Goal: Browse casually: Explore the website without a specific task or goal

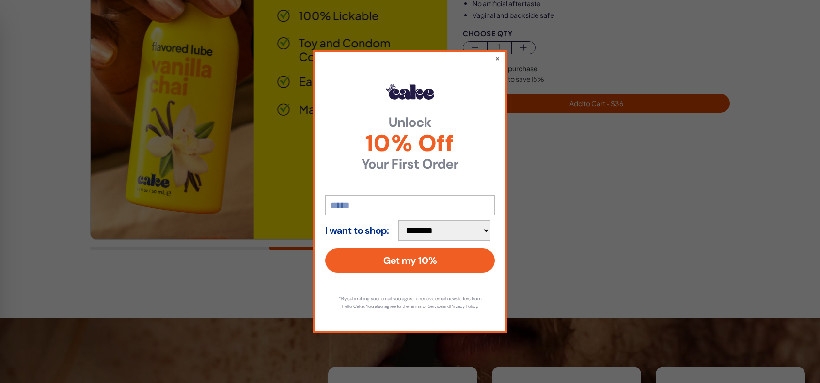
scroll to position [242, 0]
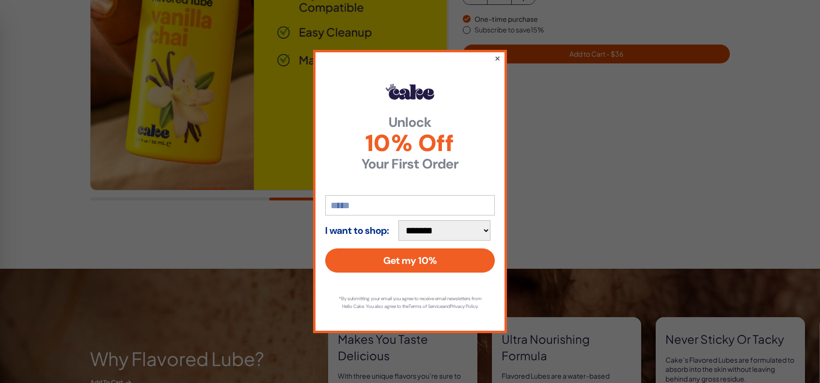
click at [496, 53] on button "×" at bounding box center [497, 58] width 6 height 12
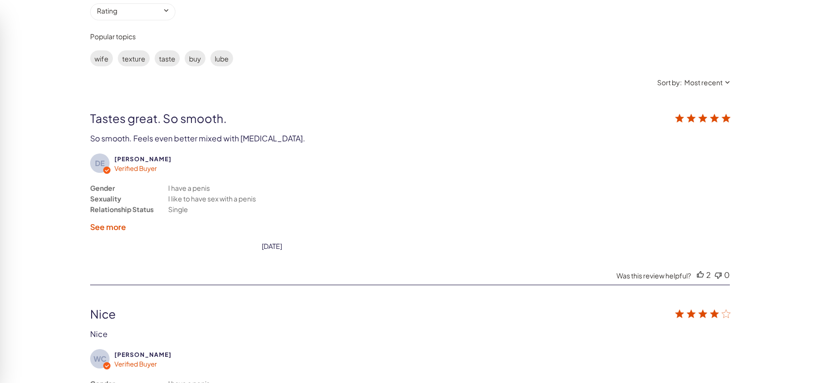
scroll to position [1792, 0]
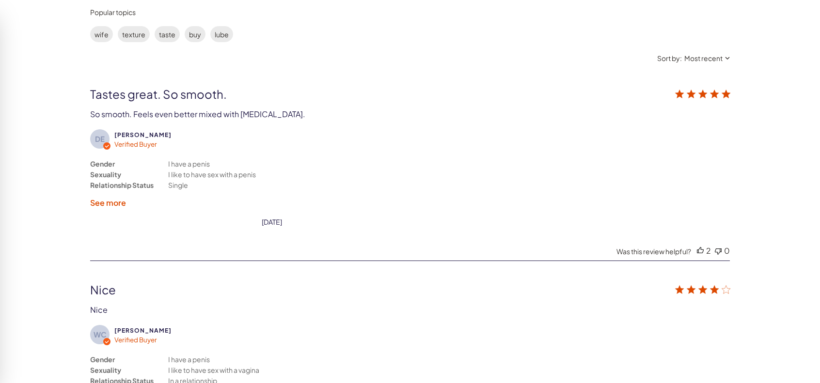
click at [117, 199] on label "See more" at bounding box center [108, 203] width 36 height 10
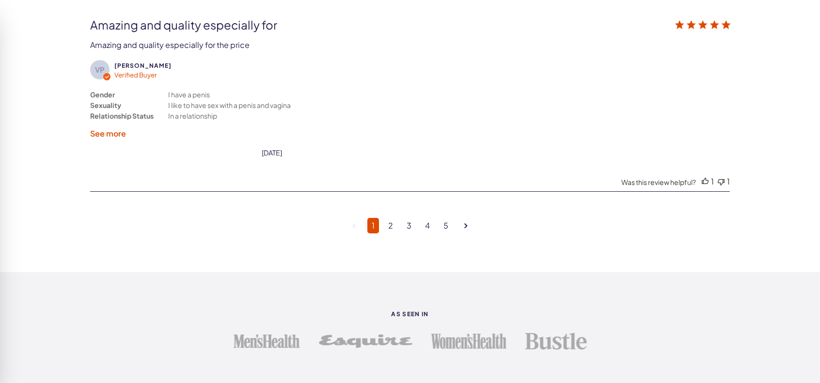
scroll to position [2664, 0]
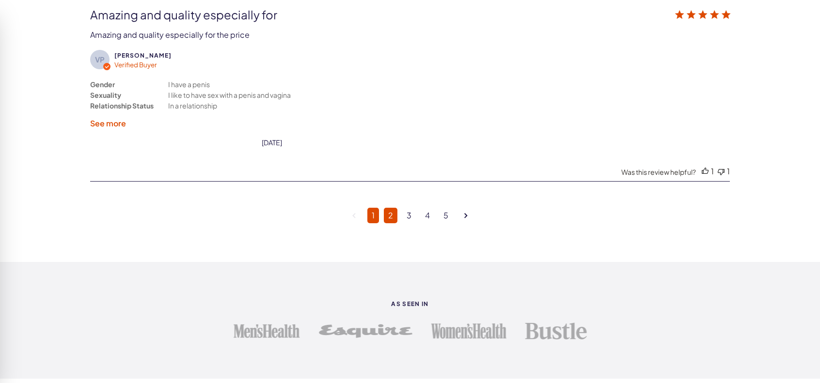
click at [392, 208] on link "2" at bounding box center [391, 216] width 14 height 16
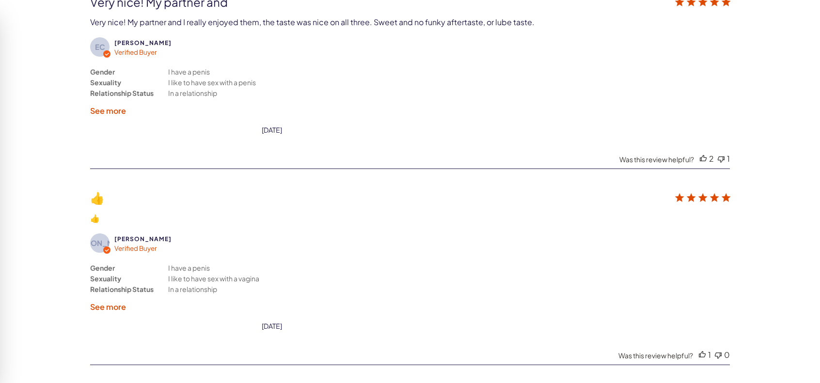
scroll to position [1858, 0]
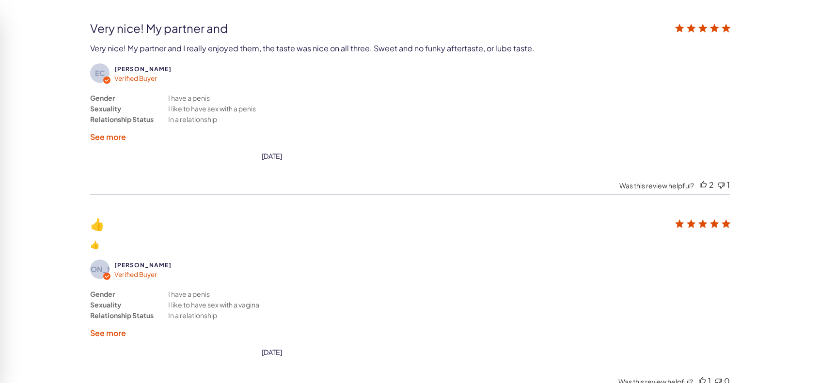
click at [121, 135] on label "See more" at bounding box center [108, 137] width 36 height 10
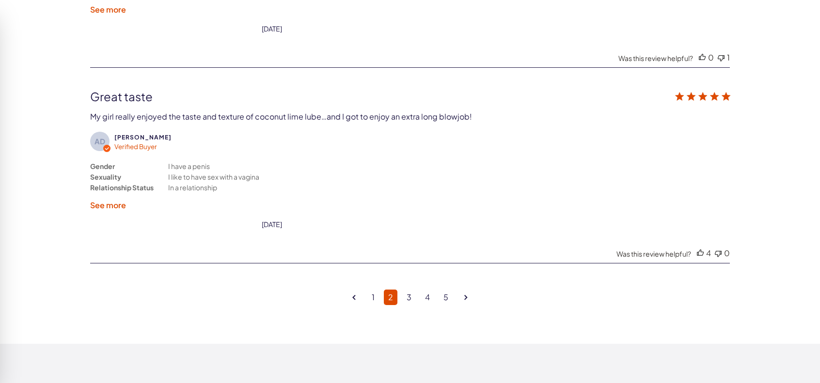
scroll to position [2585, 0]
click at [370, 289] on link "1" at bounding box center [373, 297] width 12 height 16
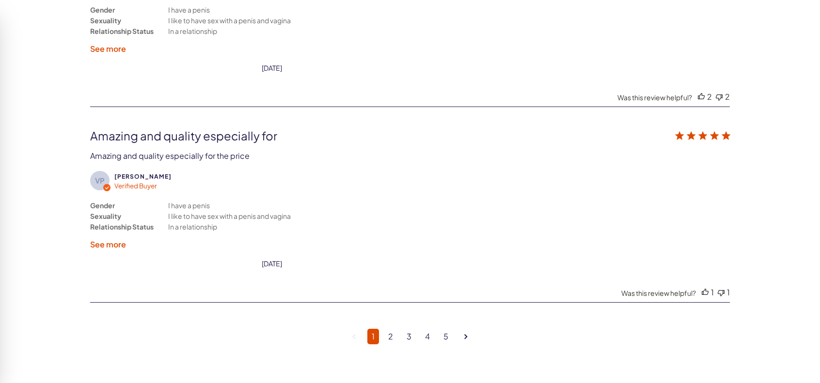
scroll to position [2536, 0]
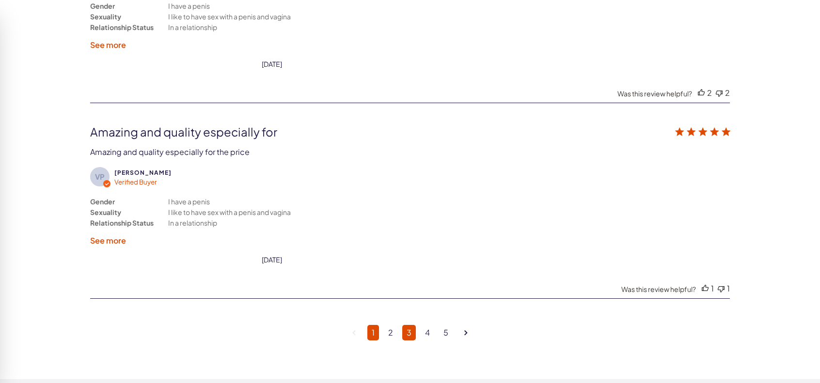
click at [406, 325] on link "3" at bounding box center [409, 333] width 14 height 16
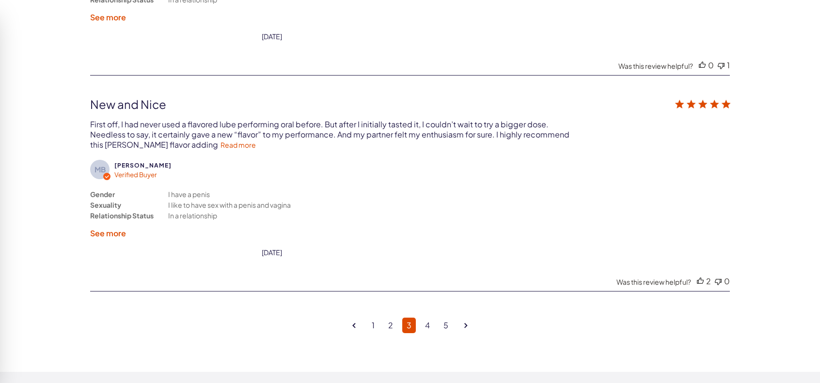
scroll to position [2585, 0]
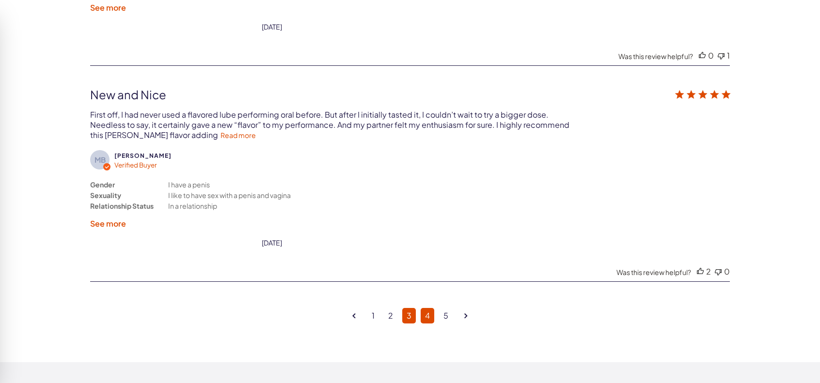
click at [426, 308] on link "4" at bounding box center [427, 316] width 14 height 16
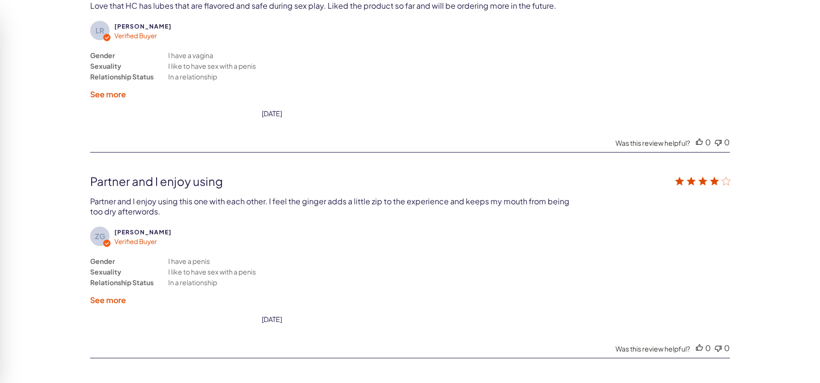
scroll to position [2536, 0]
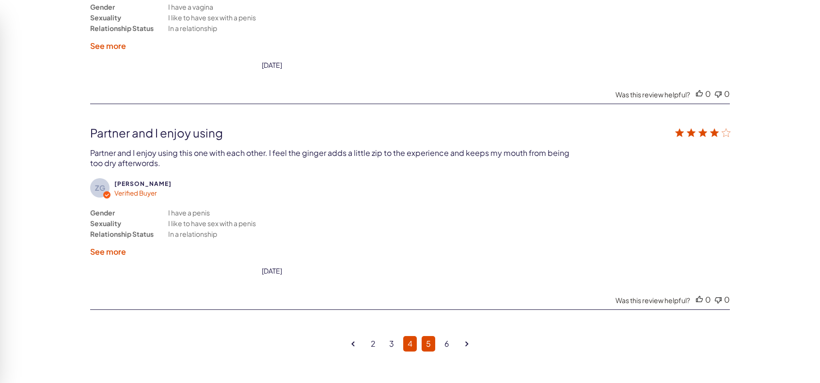
click at [433, 336] on link "5" at bounding box center [428, 344] width 14 height 16
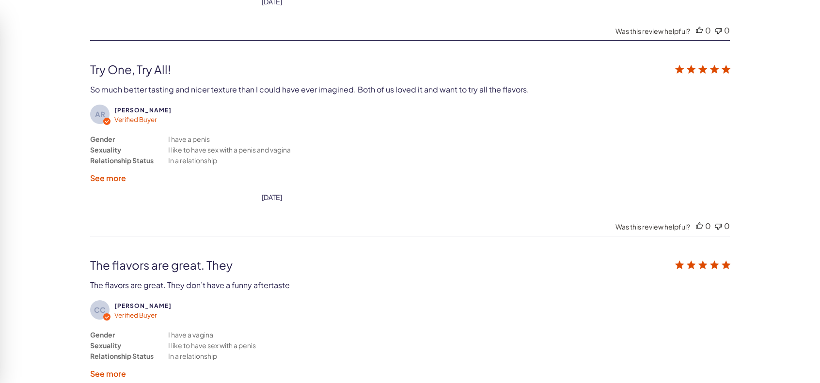
scroll to position [2439, 0]
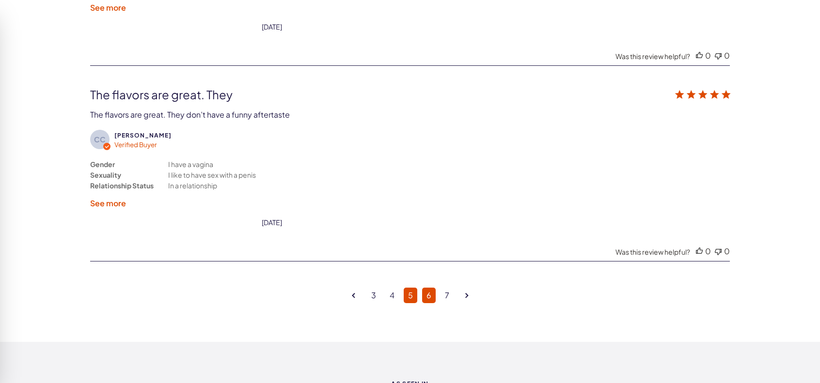
click at [433, 288] on link "6" at bounding box center [429, 296] width 14 height 16
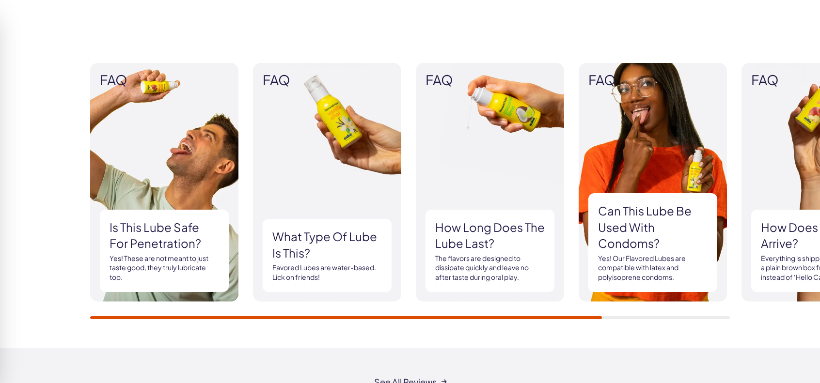
scroll to position [841, 0]
